Goal: Complete application form: Complete application form

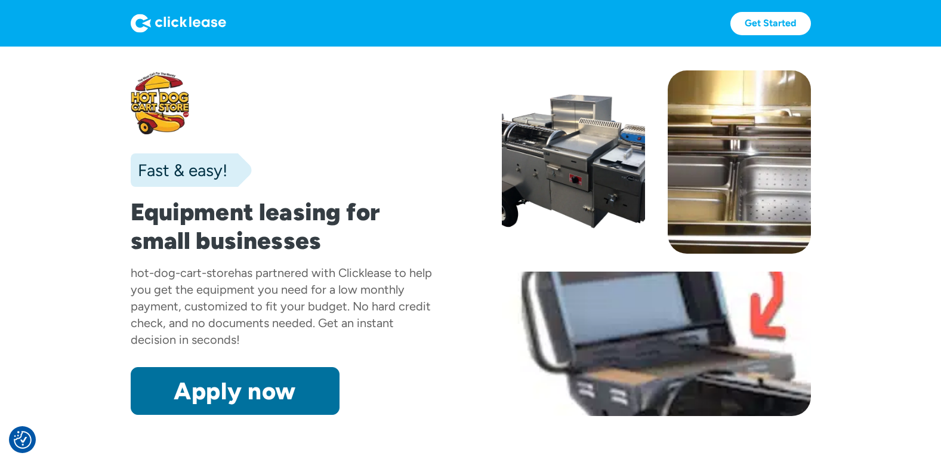
click at [271, 394] on link "Apply now" at bounding box center [235, 391] width 209 height 48
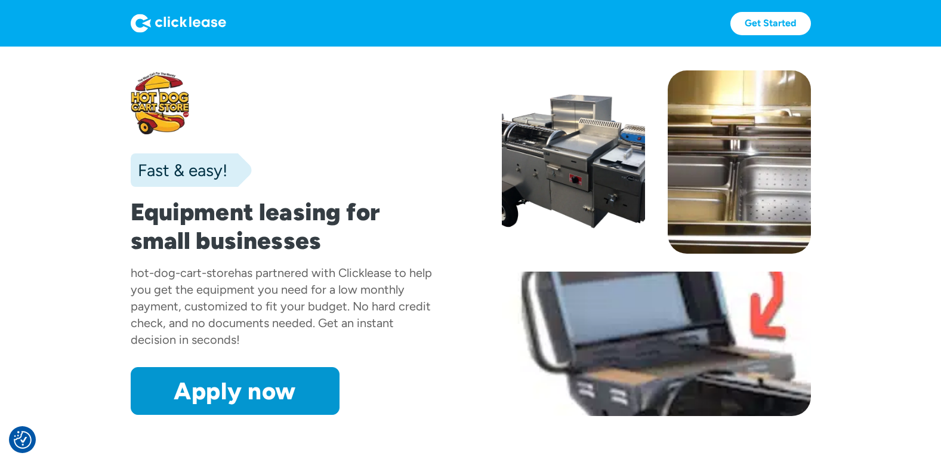
click at [160, 17] on img at bounding box center [178, 23] width 95 height 19
click at [175, 21] on img at bounding box center [178, 23] width 95 height 19
click at [765, 26] on link "Get Started" at bounding box center [770, 23] width 81 height 23
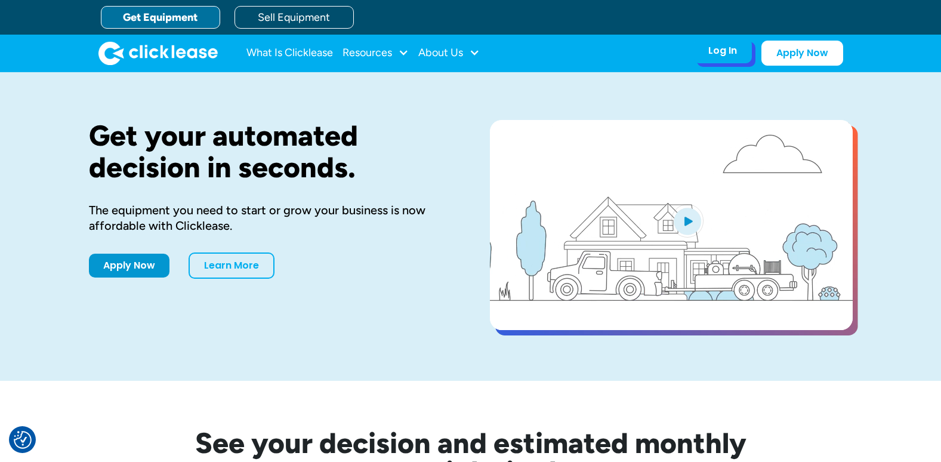
click at [725, 50] on div "Log In" at bounding box center [722, 51] width 29 height 12
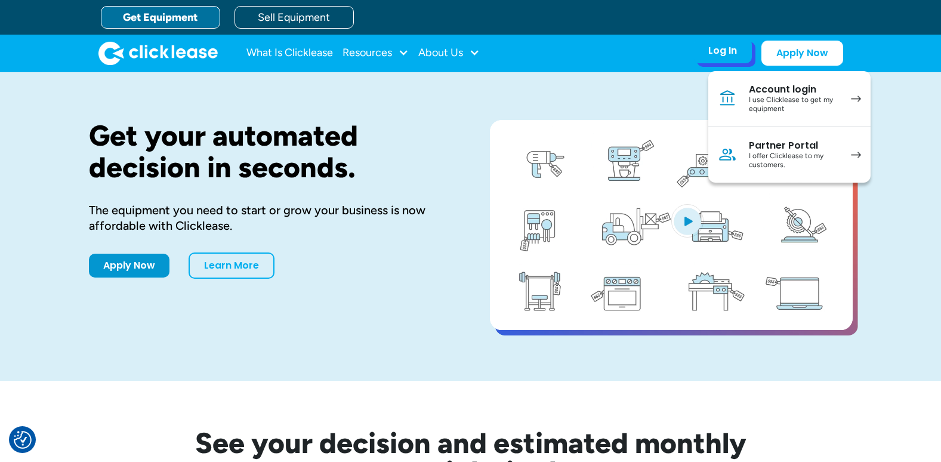
click at [845, 96] on link "Account login I use Clicklease to get my equipment" at bounding box center [789, 99] width 162 height 56
